Goal: Ask a question

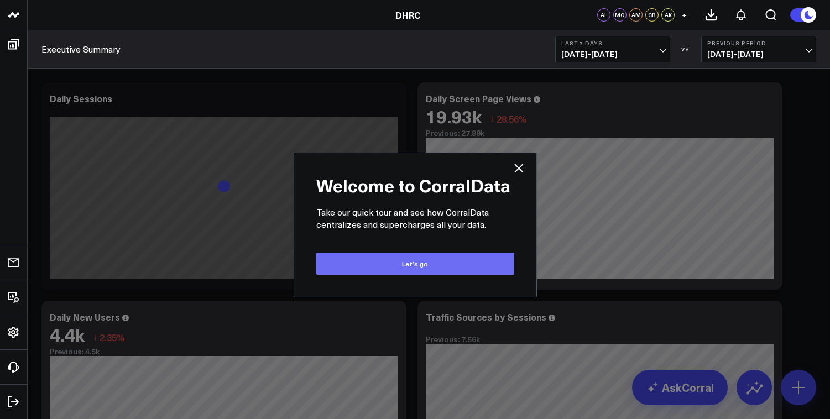
click at [388, 260] on button "Let’s go" at bounding box center [415, 264] width 198 height 22
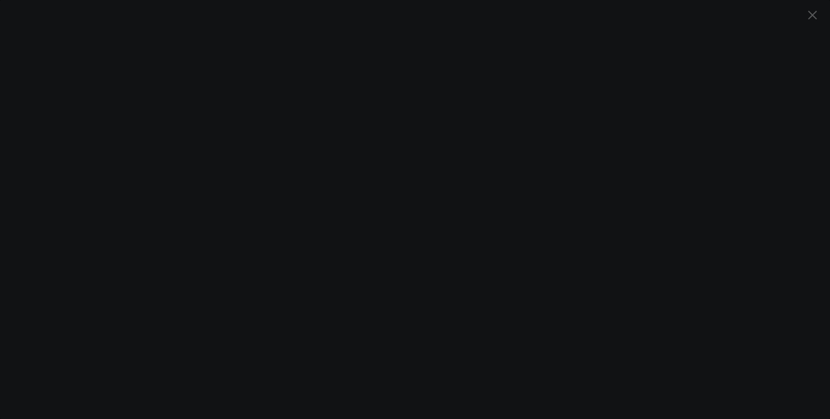
click at [817, 16] on icon "Close" at bounding box center [811, 14] width 13 height 13
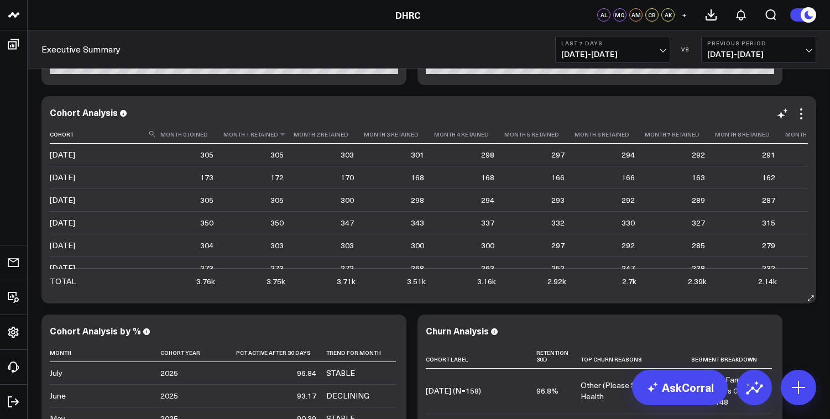
scroll to position [663, 0]
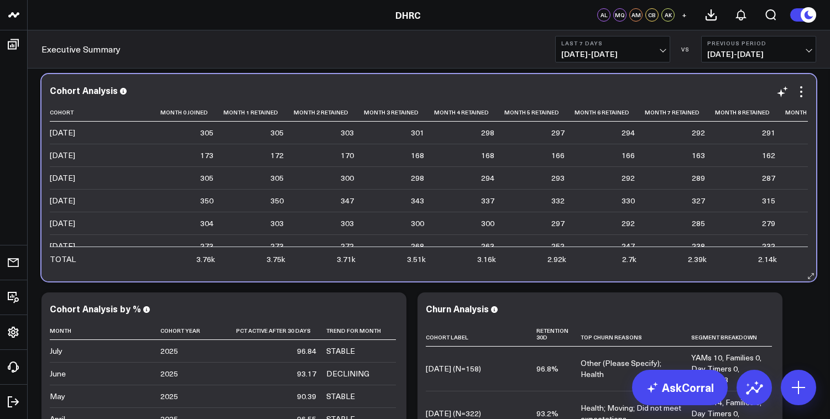
click at [225, 230] on td "303" at bounding box center [258, 223] width 70 height 23
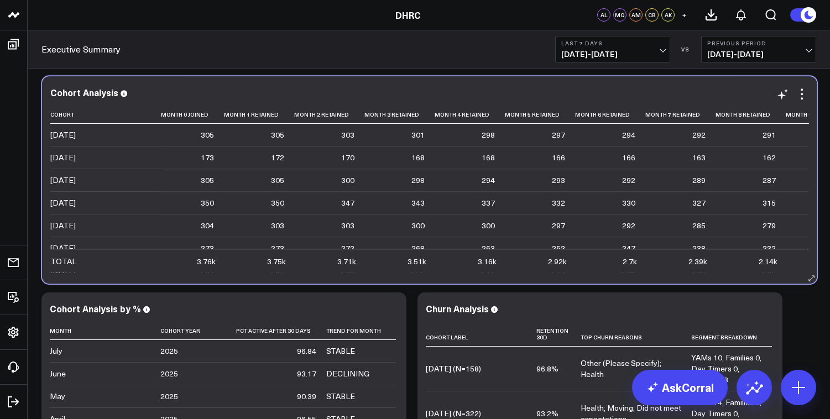
click at [225, 236] on td "303" at bounding box center [259, 225] width 70 height 23
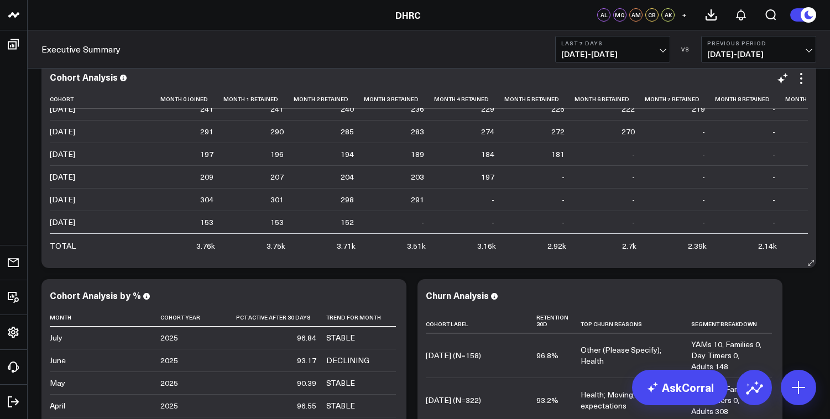
scroll to position [685, 0]
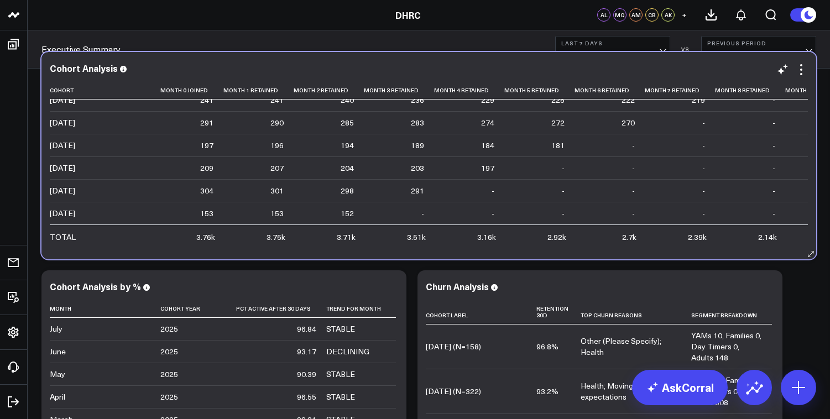
click at [223, 196] on td "301" at bounding box center [258, 190] width 70 height 23
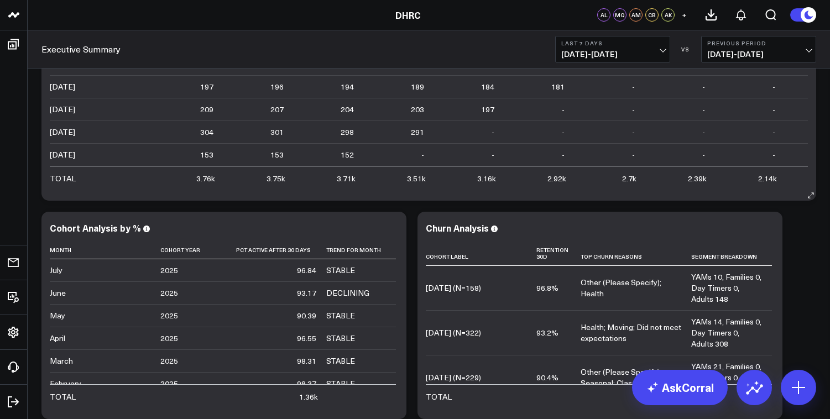
scroll to position [752, 0]
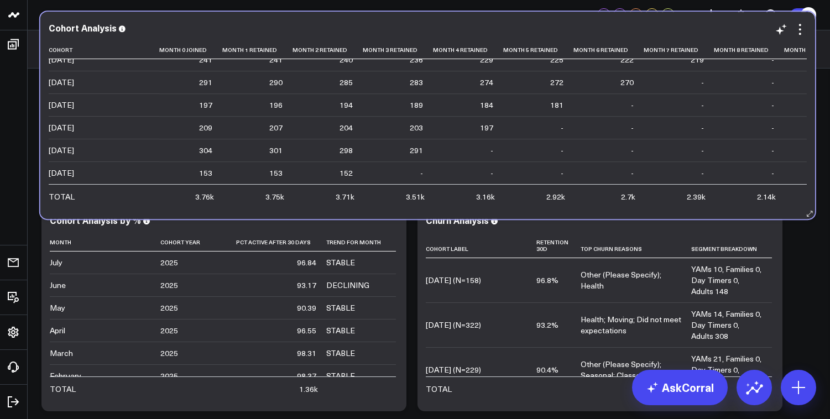
drag, startPoint x: 203, startPoint y: 164, endPoint x: 202, endPoint y: 186, distance: 21.6
click at [202, 191] on div "3.76k" at bounding box center [204, 196] width 19 height 11
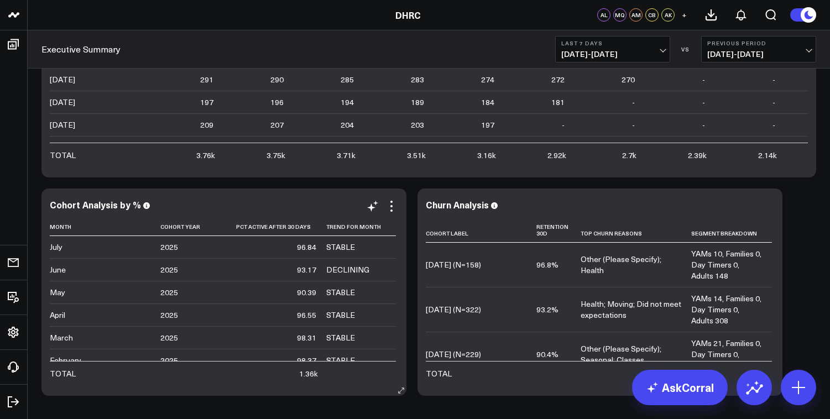
scroll to position [175, 0]
click at [354, 271] on div "DECLINING" at bounding box center [347, 269] width 43 height 11
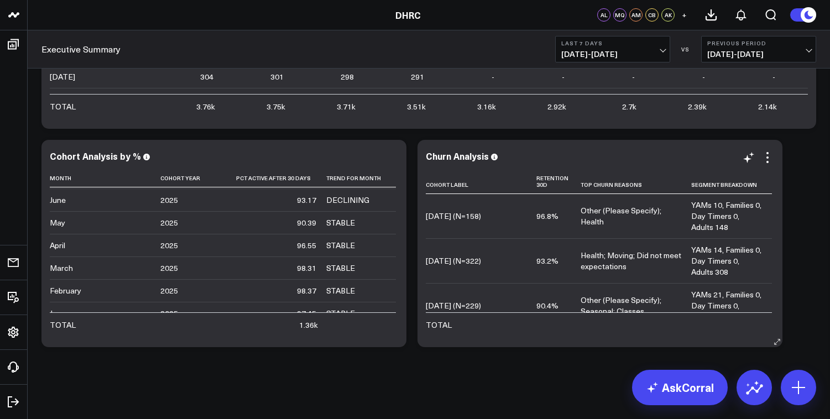
scroll to position [15, 0]
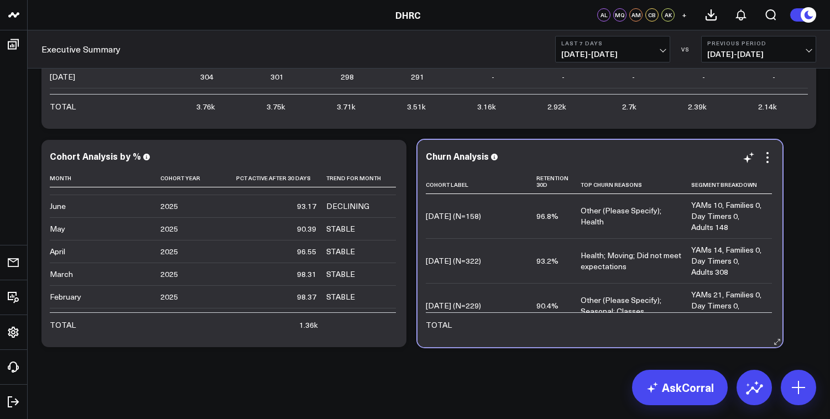
click at [596, 224] on div "Other (Please Specify); Health" at bounding box center [630, 216] width 101 height 22
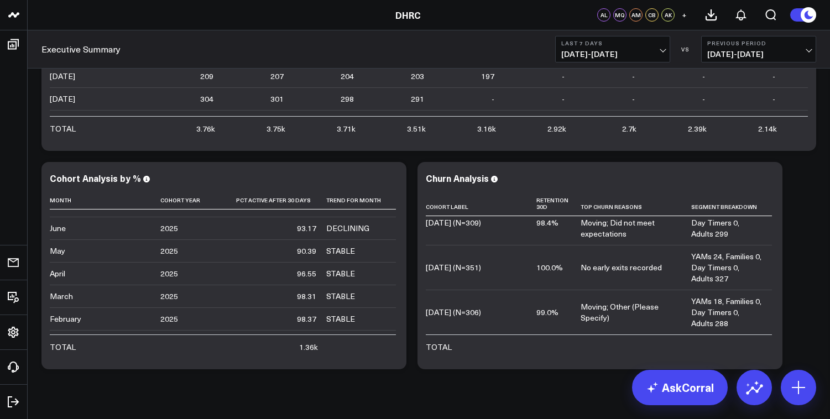
scroll to position [442, 0]
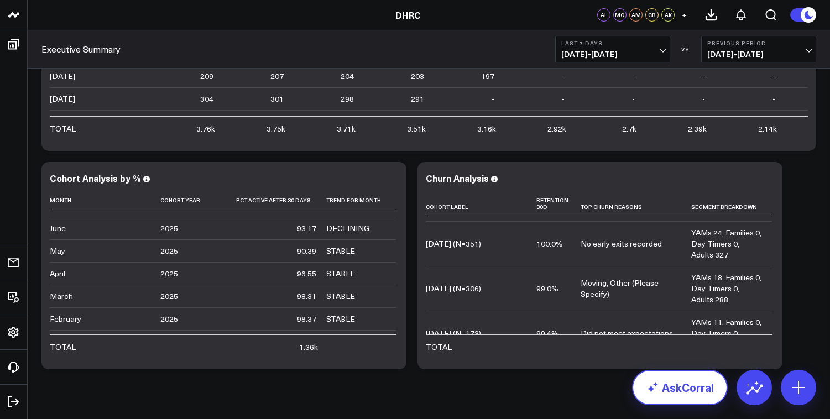
click at [677, 392] on link "AskCorral" at bounding box center [680, 387] width 96 height 35
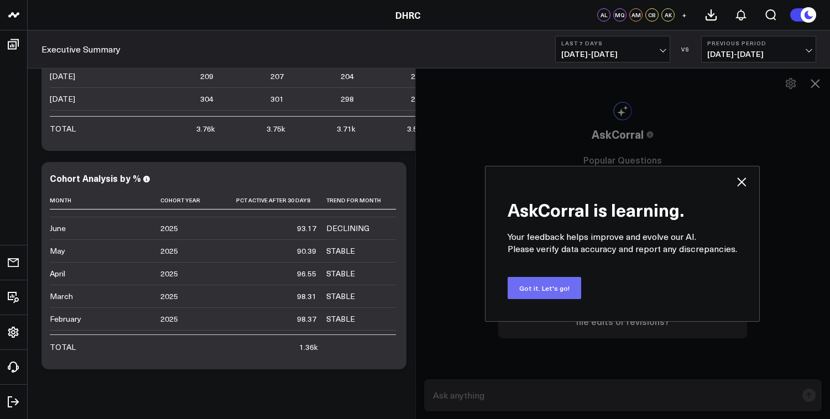
click at [550, 284] on button "Got it. Let's go!" at bounding box center [544, 288] width 74 height 22
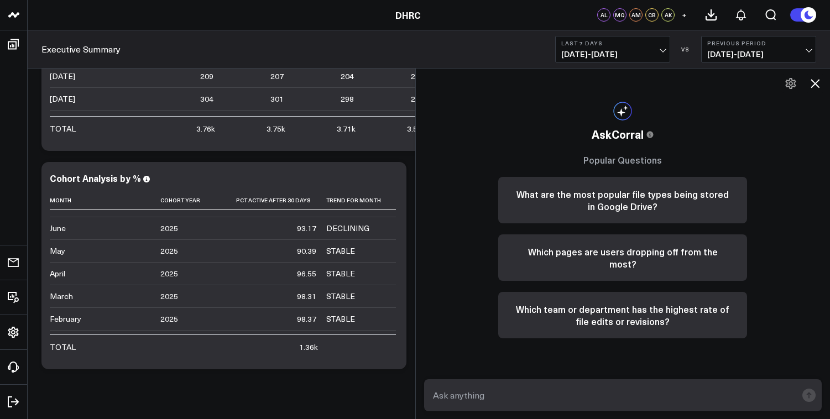
click at [522, 392] on textarea at bounding box center [613, 395] width 367 height 20
type textarea "why do families churn vs yams"
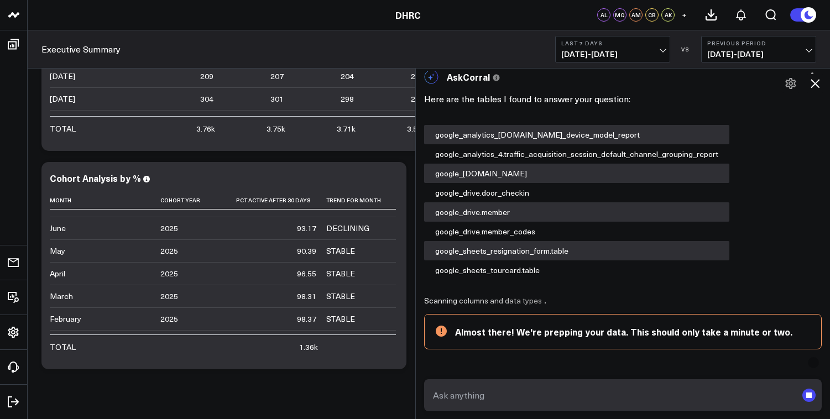
scroll to position [0, 0]
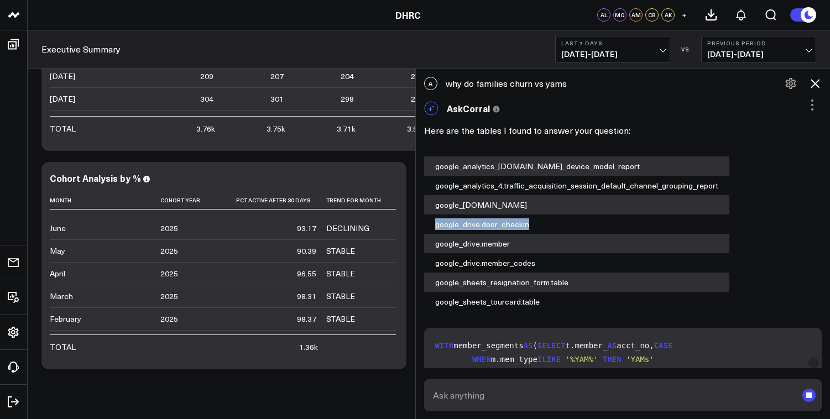
drag, startPoint x: 823, startPoint y: 203, endPoint x: 823, endPoint y: 232, distance: 28.7
click at [823, 232] on div "AskCorral This feature is experimental, yet powerful. Always check your answers…" at bounding box center [623, 355] width 414 height 518
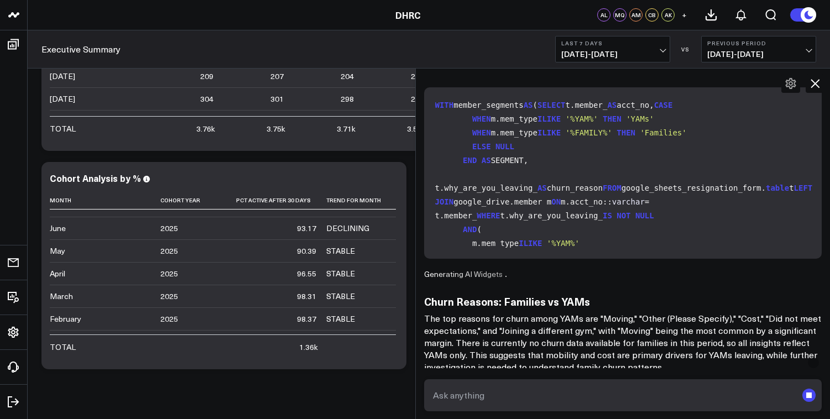
scroll to position [245, 0]
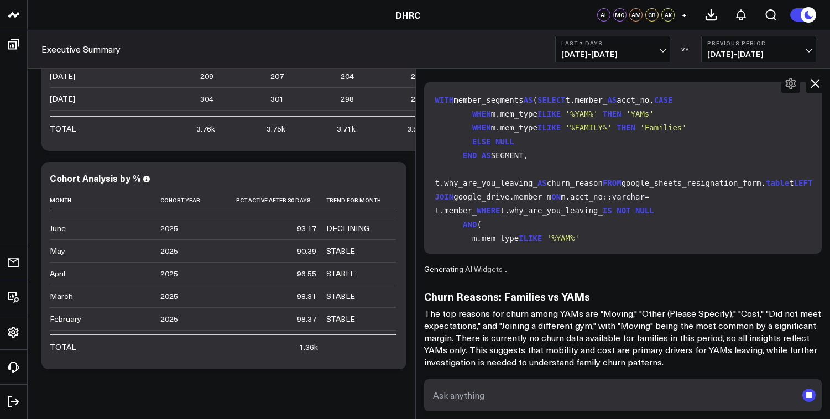
click at [580, 313] on p "The top reasons for churn among YAMs are "Moving," "Other (Please Specify)," "C…" at bounding box center [623, 337] width 398 height 61
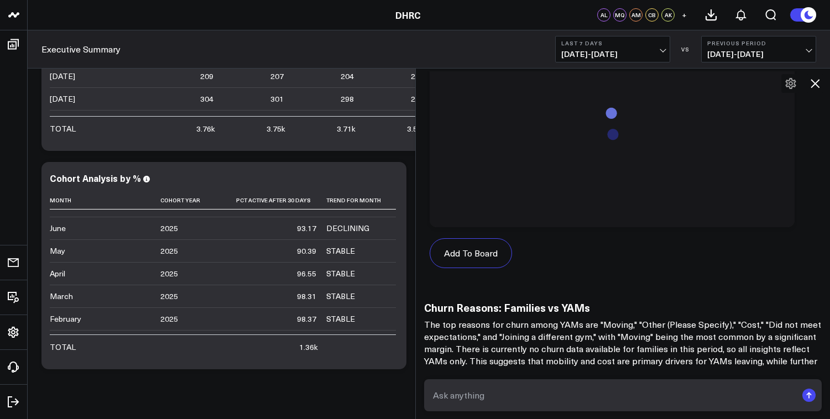
scroll to position [942, 0]
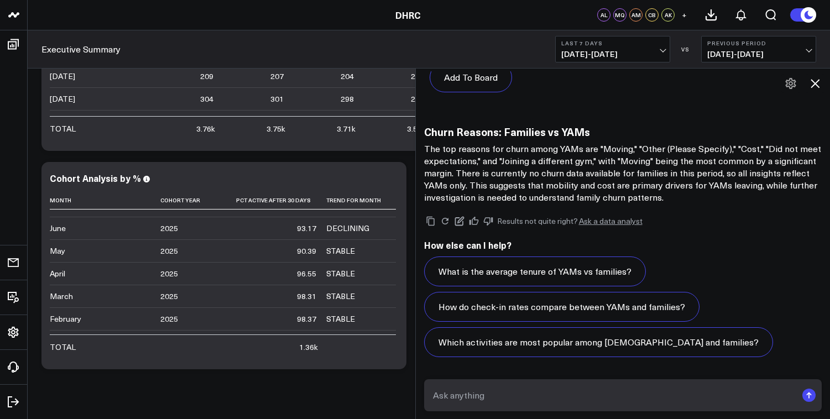
click at [647, 162] on p "The top reasons for churn among YAMs are "Moving," "Other (Please Specify)," "C…" at bounding box center [623, 173] width 398 height 61
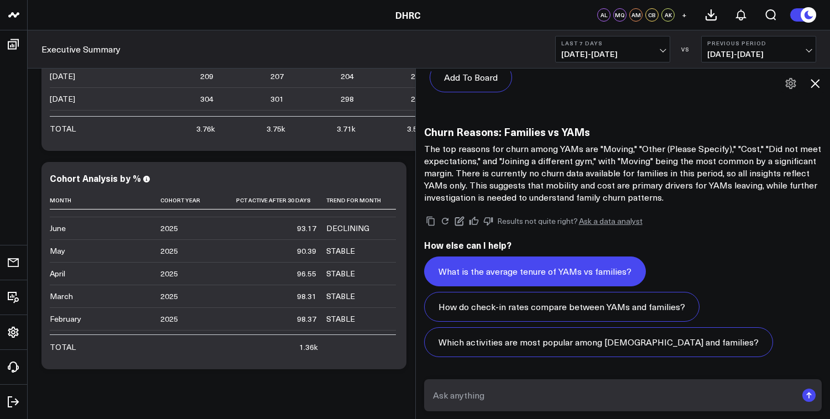
click at [547, 267] on button "What is the average tenure of YAMs vs families?" at bounding box center [535, 271] width 222 height 30
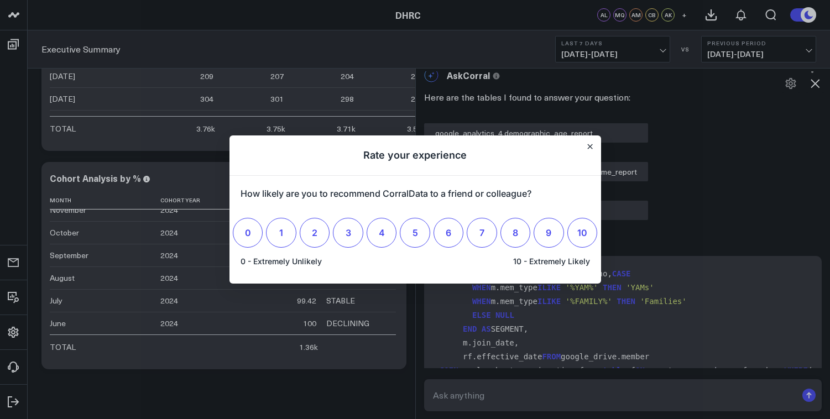
scroll to position [1969, 0]
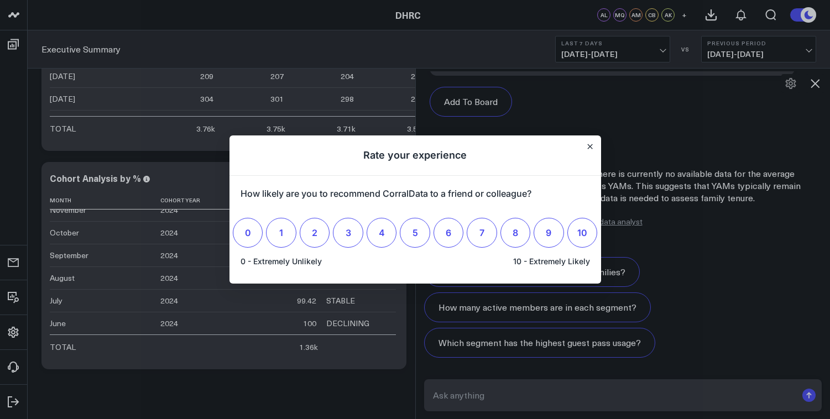
click at [594, 146] on h1 "Rate your experience" at bounding box center [414, 155] width 371 height 40
click at [590, 142] on button "Close" at bounding box center [589, 146] width 9 height 9
